Goal: Task Accomplishment & Management: Manage account settings

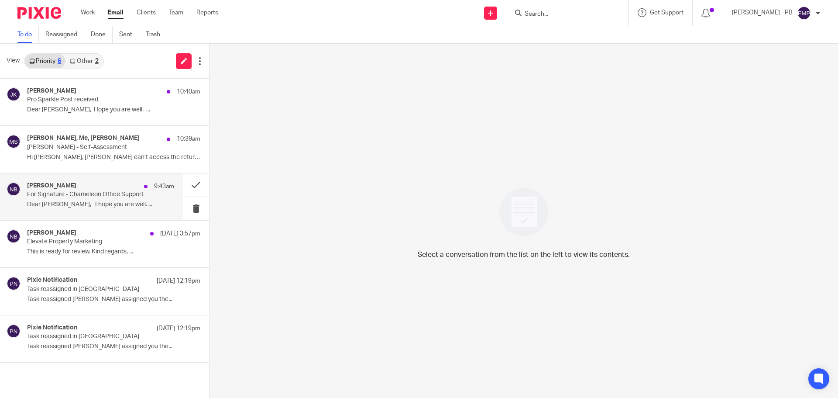
click at [94, 200] on div "[PERSON_NAME] 9:43am For Signature - Chameleon Office Support Dear [PERSON_NAME…" at bounding box center [100, 196] width 147 height 29
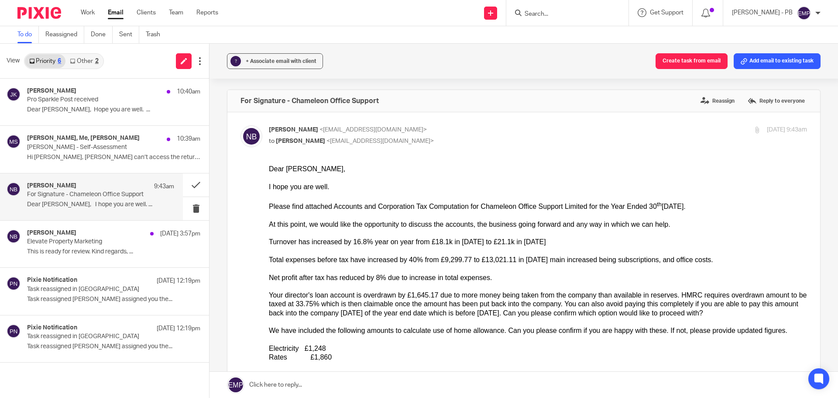
click at [84, 65] on link "Other 2" at bounding box center [83, 61] width 37 height 14
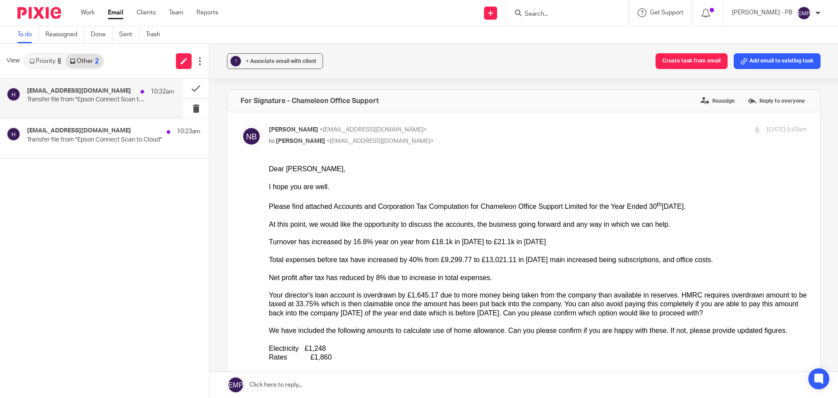
click at [84, 104] on div "[EMAIL_ADDRESS][DOMAIN_NAME] 10:32am Transfer file from "Epson Connect Scan to …" at bounding box center [100, 98] width 147 height 22
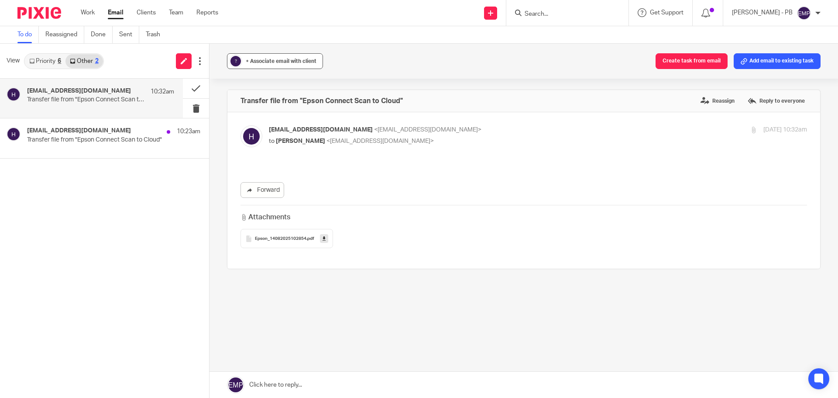
click at [268, 62] on span "+ Associate email with client" at bounding box center [281, 60] width 71 height 5
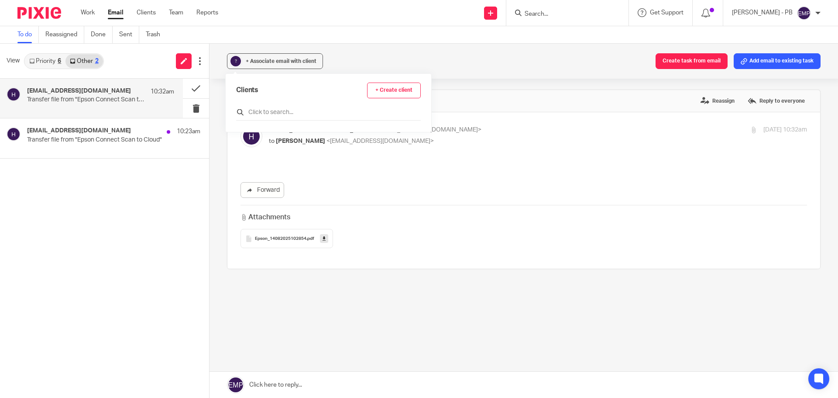
click at [277, 120] on div at bounding box center [328, 114] width 185 height 14
click at [276, 113] on input "text" at bounding box center [328, 112] width 185 height 9
type input "summer"
click at [240, 155] on input "checkbox" at bounding box center [239, 154] width 7 height 7
checkbox input "true"
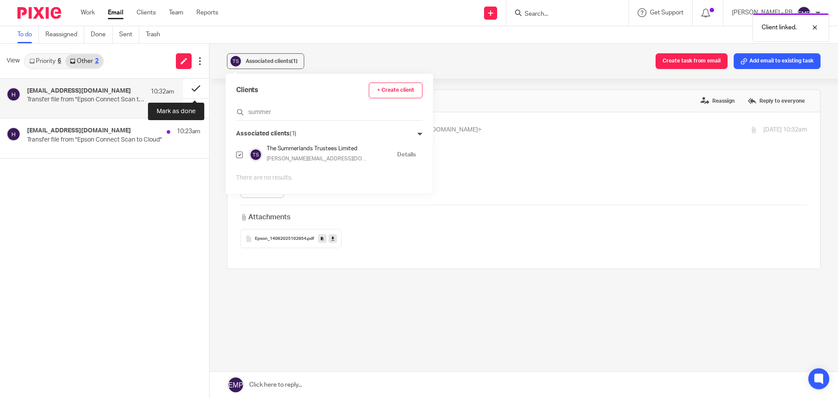
click at [196, 87] on button at bounding box center [196, 89] width 26 height 20
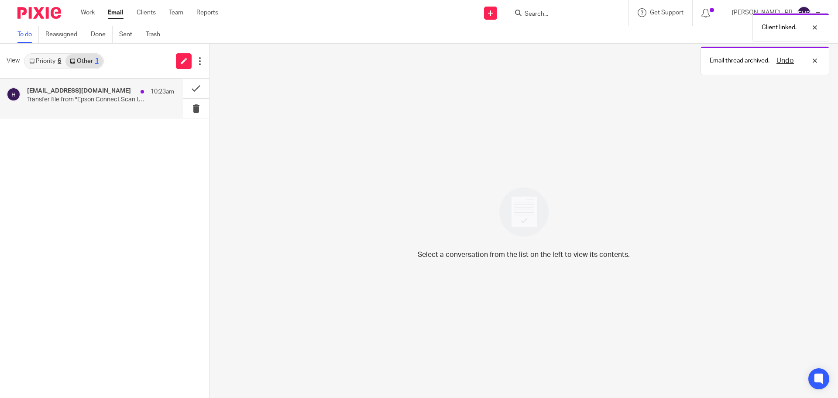
click at [82, 101] on p "Transfer file from "Epson Connect Scan to Cloud"" at bounding box center [86, 99] width 118 height 7
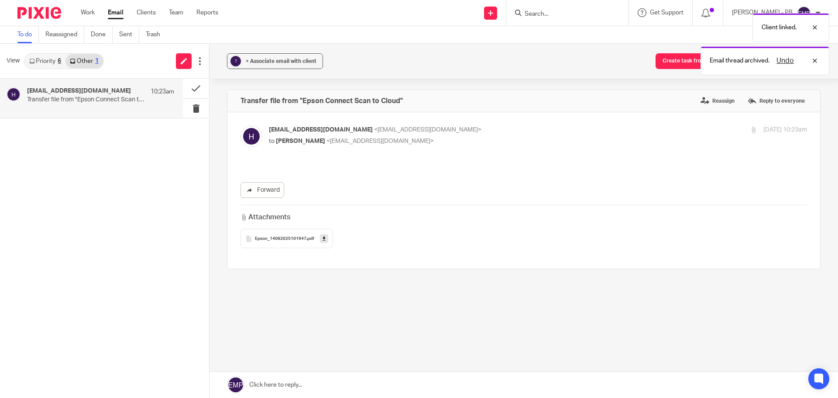
drag, startPoint x: 285, startPoint y: 60, endPoint x: 285, endPoint y: 70, distance: 10.0
click at [285, 61] on span "+ Associate email with client" at bounding box center [281, 60] width 71 height 5
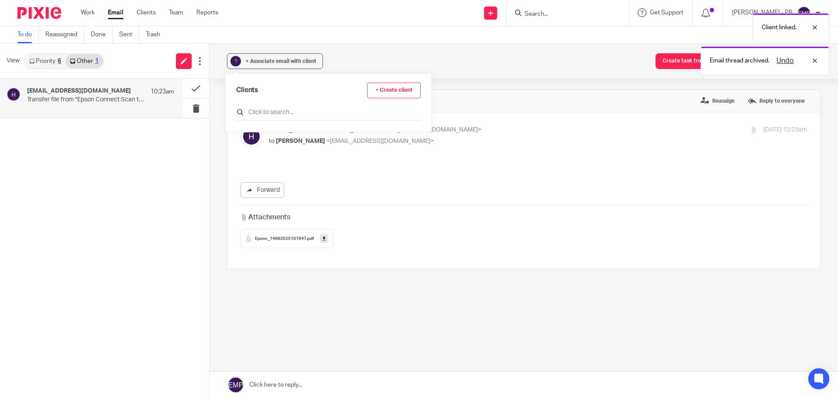
click at [268, 113] on input "text" at bounding box center [328, 112] width 185 height 9
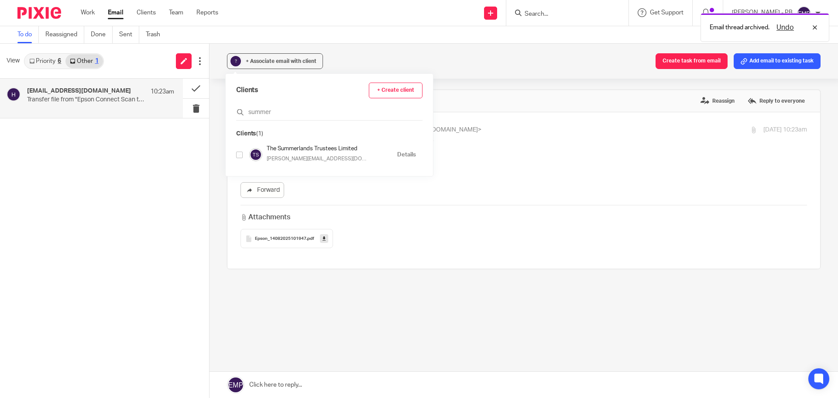
type input "summer"
click at [239, 155] on input "checkbox" at bounding box center [239, 154] width 7 height 7
checkbox input "true"
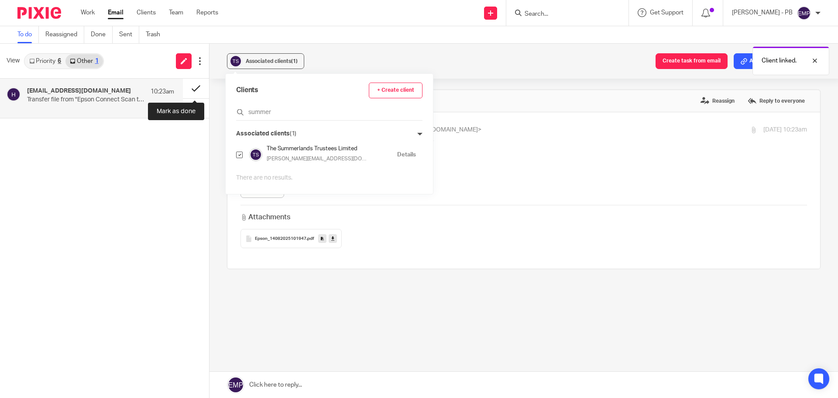
click at [196, 91] on button at bounding box center [196, 89] width 26 height 20
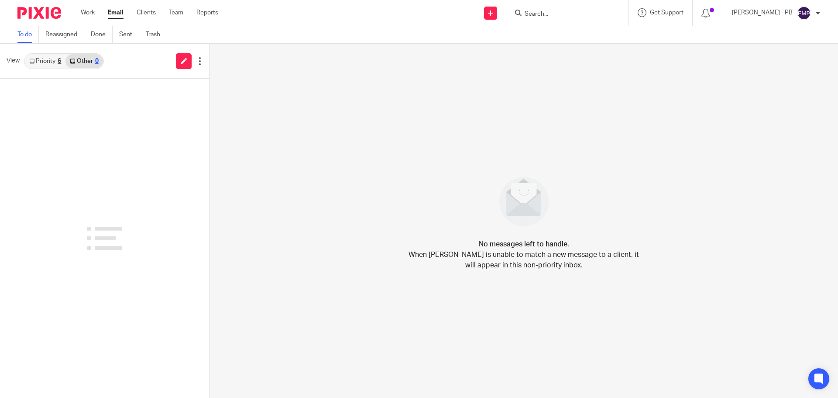
click at [51, 64] on link "Priority 6" at bounding box center [45, 61] width 41 height 14
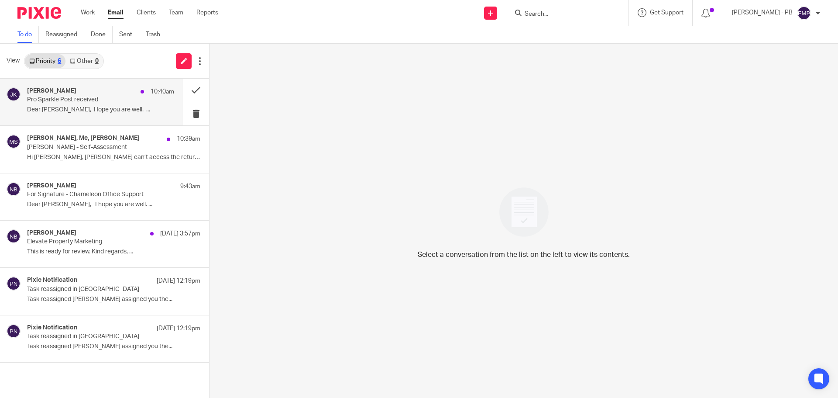
click at [86, 101] on p "Pro Sparkle Post received" at bounding box center [86, 99] width 118 height 7
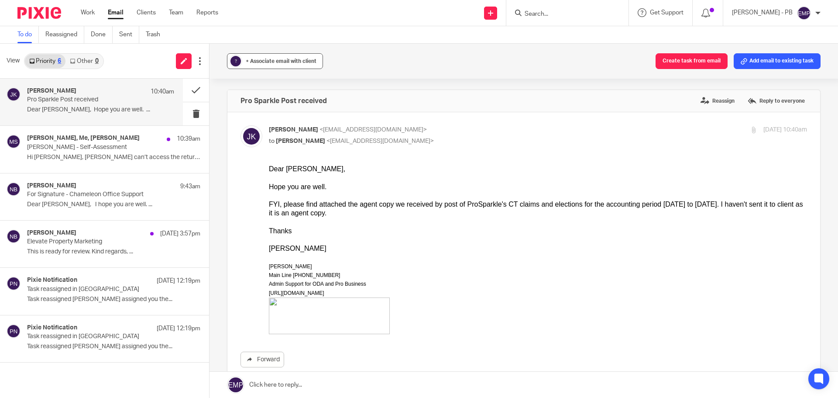
click at [268, 65] on div "+ Associate email with client" at bounding box center [281, 61] width 71 height 9
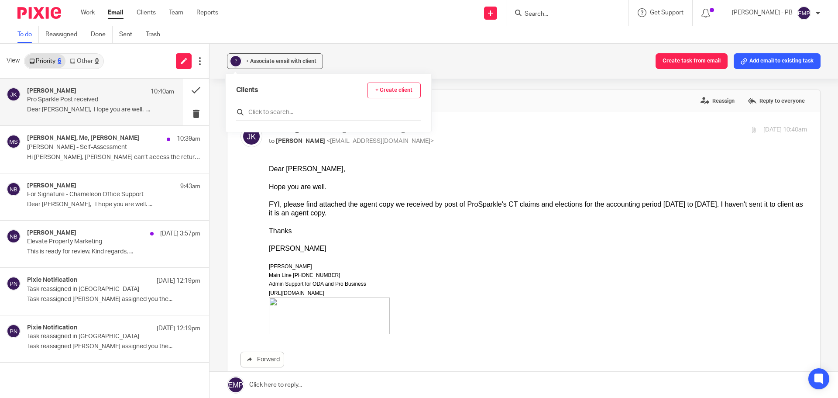
click at [267, 114] on input "text" at bounding box center [328, 112] width 185 height 9
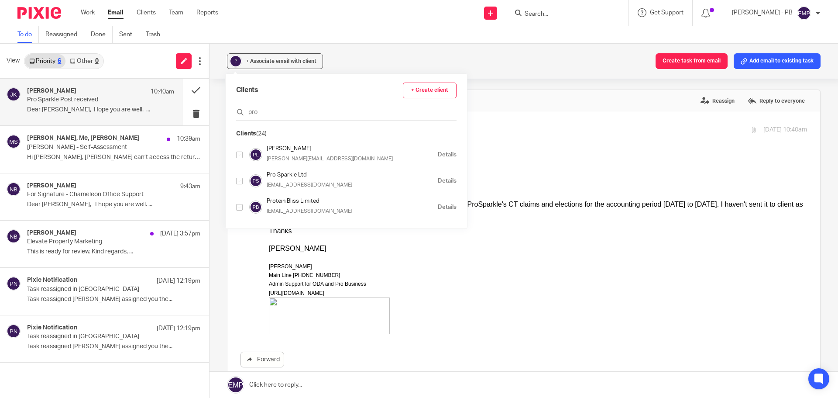
type input "pro"
click at [238, 181] on input "checkbox" at bounding box center [239, 181] width 7 height 7
checkbox input "true"
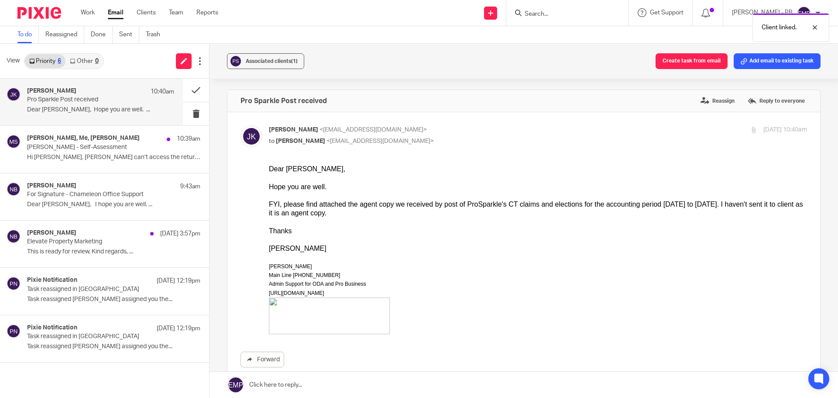
click at [220, 158] on div "Associated clients (1) Create task from email Add email to existing task Pro Sp…" at bounding box center [524, 221] width 629 height 354
click at [201, 93] on button at bounding box center [196, 90] width 26 height 23
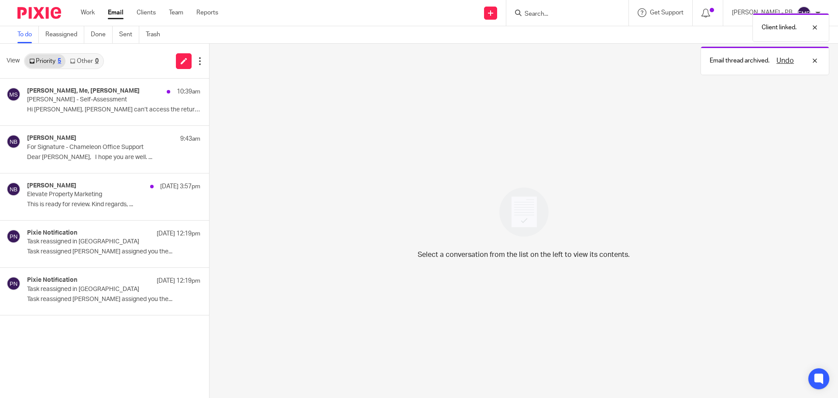
click at [119, 10] on link "Email" at bounding box center [116, 12] width 16 height 9
click at [574, 12] on input "Search" at bounding box center [563, 14] width 79 height 8
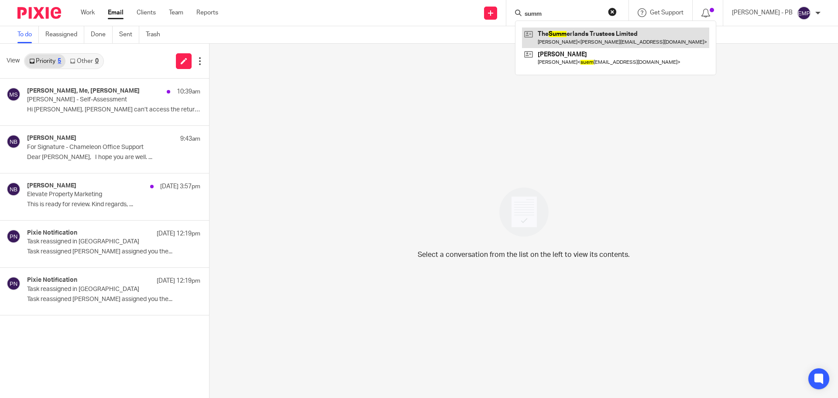
type input "summ"
click at [586, 41] on link at bounding box center [615, 37] width 187 height 20
